Goal: Transaction & Acquisition: Purchase product/service

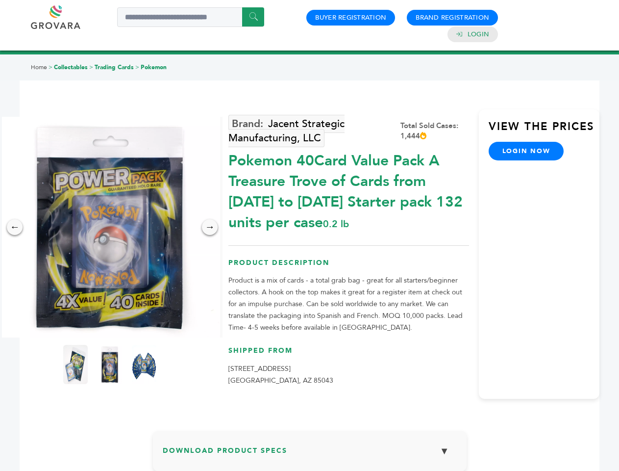
click at [110, 227] on img at bounding box center [110, 227] width 221 height 221
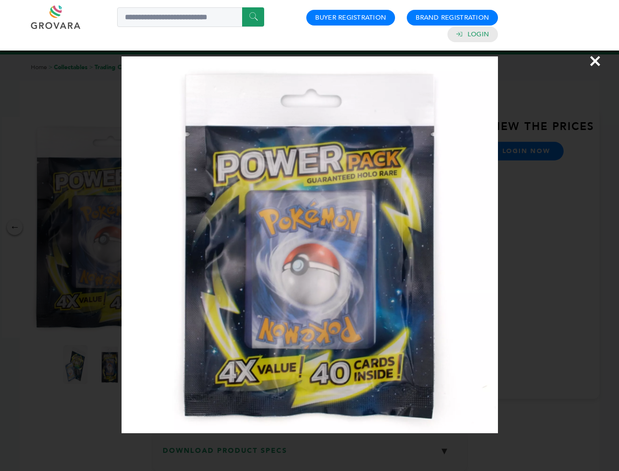
click at [15, 227] on div "×" at bounding box center [309, 235] width 619 height 471
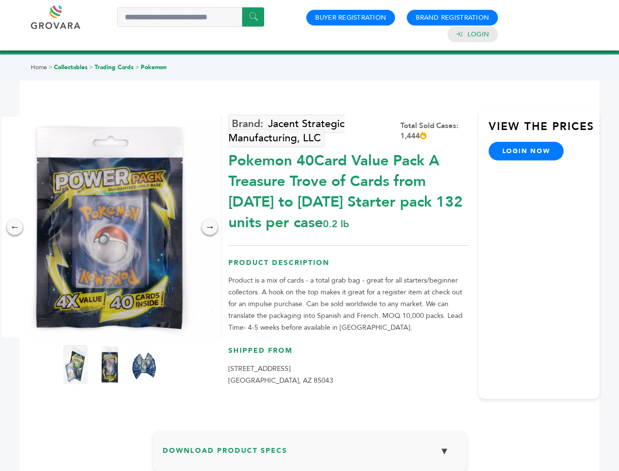
click at [210, 227] on div "→" at bounding box center [210, 227] width 16 height 16
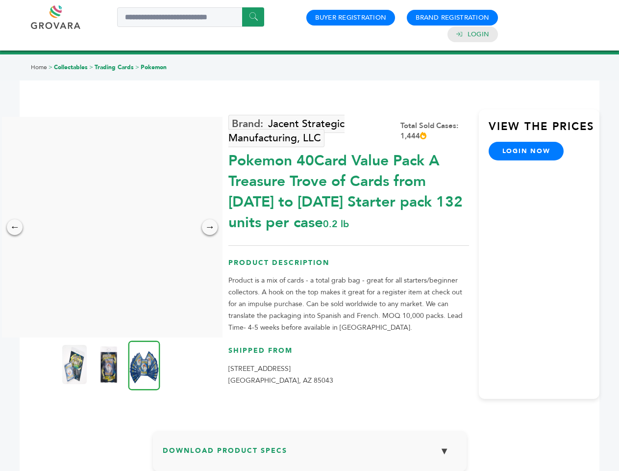
click at [76, 364] on img at bounding box center [74, 364] width 25 height 39
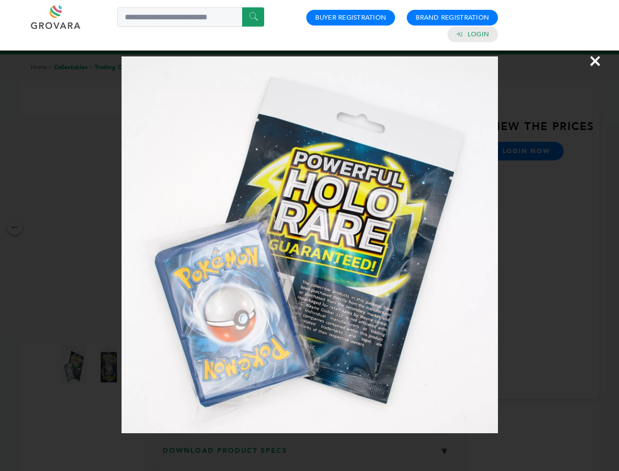
click at [110, 364] on div "×" at bounding box center [309, 235] width 619 height 471
click at [144, 364] on img at bounding box center [144, 365] width 32 height 50
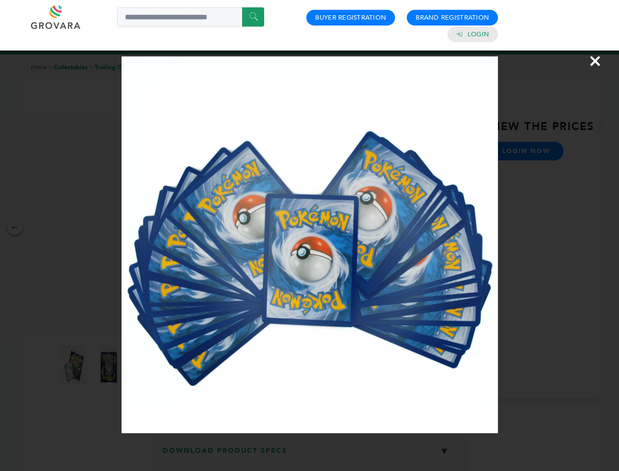
click at [310, 455] on div "×" at bounding box center [309, 235] width 619 height 471
